Goal: Task Accomplishment & Management: Complete application form

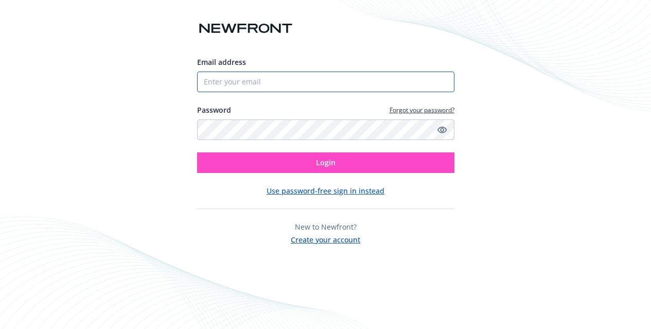
type input "[PERSON_NAME][EMAIL_ADDRESS][PERSON_NAME][DOMAIN_NAME]"
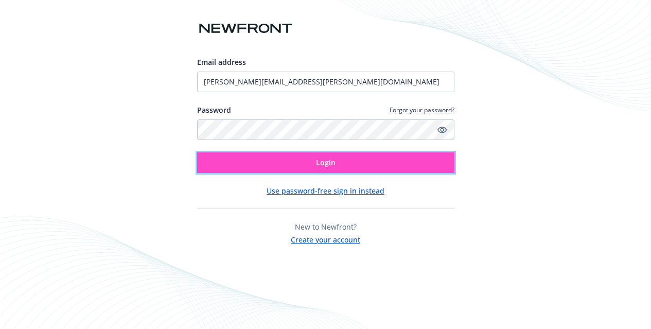
click at [333, 163] on span "Login" at bounding box center [326, 162] width 20 height 10
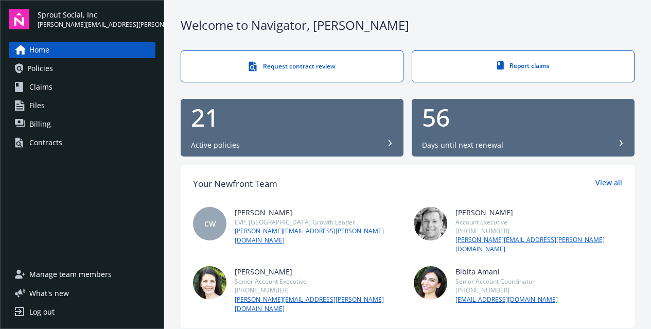
click at [327, 71] on link "Request contract review" at bounding box center [292, 66] width 223 height 32
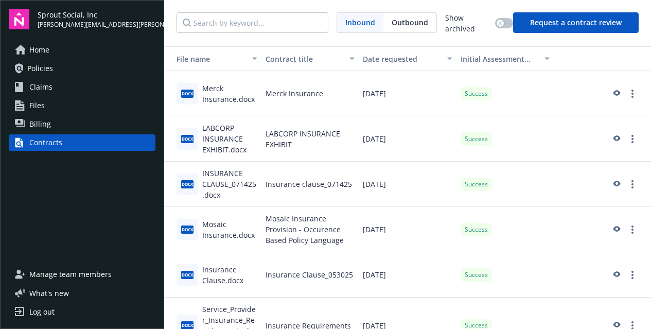
click at [586, 20] on button "Request a contract review" at bounding box center [576, 22] width 126 height 21
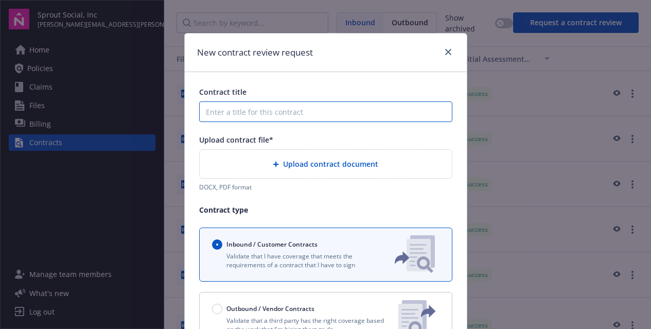
click at [275, 115] on input "Contract title" at bounding box center [325, 111] width 253 height 21
type input "QD Insurance Clause"
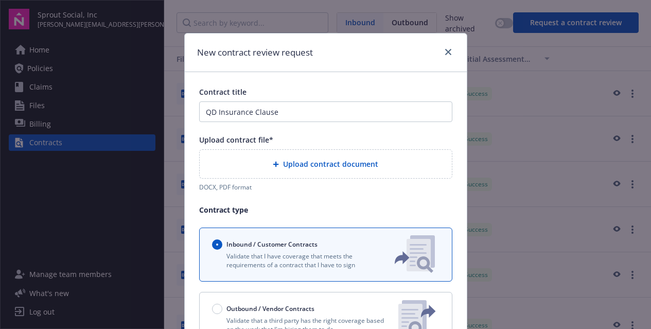
click at [306, 166] on span "Upload contract document" at bounding box center [330, 163] width 95 height 11
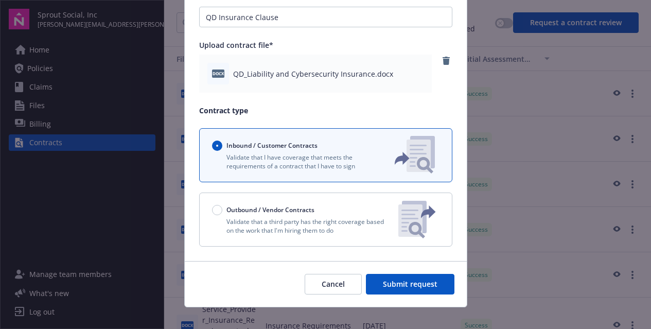
scroll to position [106, 0]
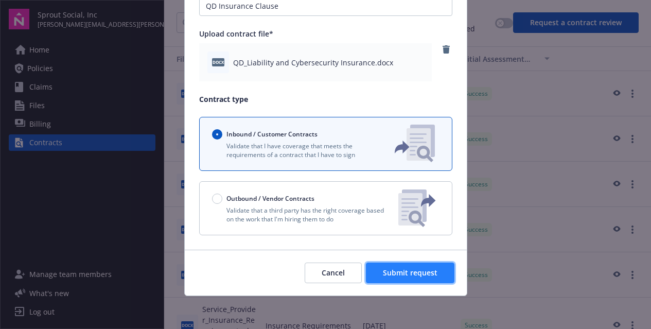
click at [432, 275] on span "Submit request" at bounding box center [410, 273] width 55 height 10
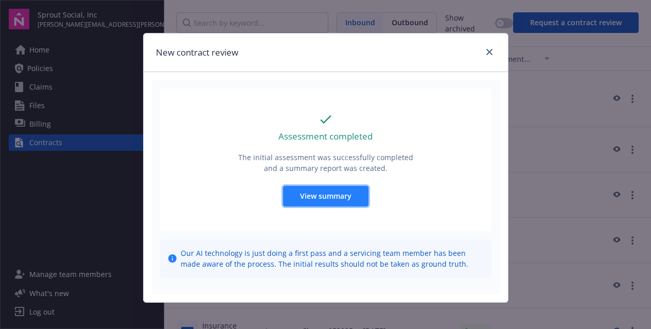
click at [331, 198] on span "View summary" at bounding box center [325, 196] width 51 height 10
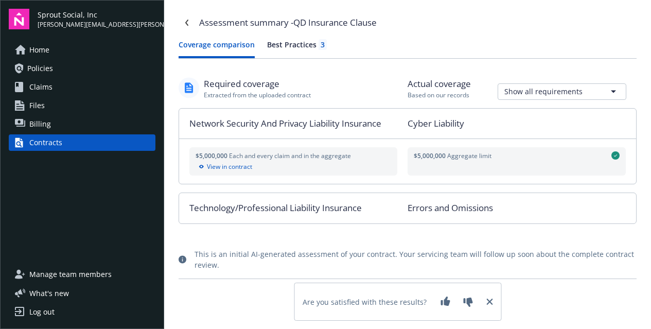
click at [290, 45] on div "Best Practices 3" at bounding box center [297, 44] width 60 height 11
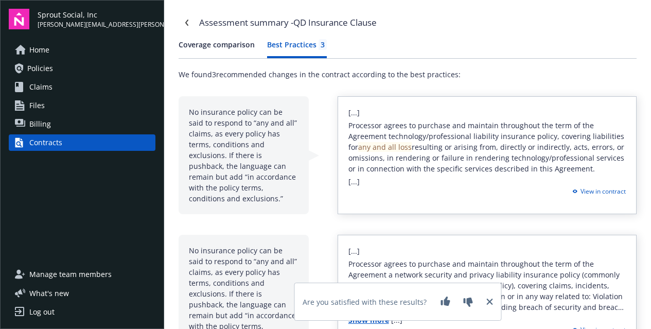
click at [233, 45] on button "Coverage comparison" at bounding box center [217, 48] width 76 height 19
